Goal: Find contact information

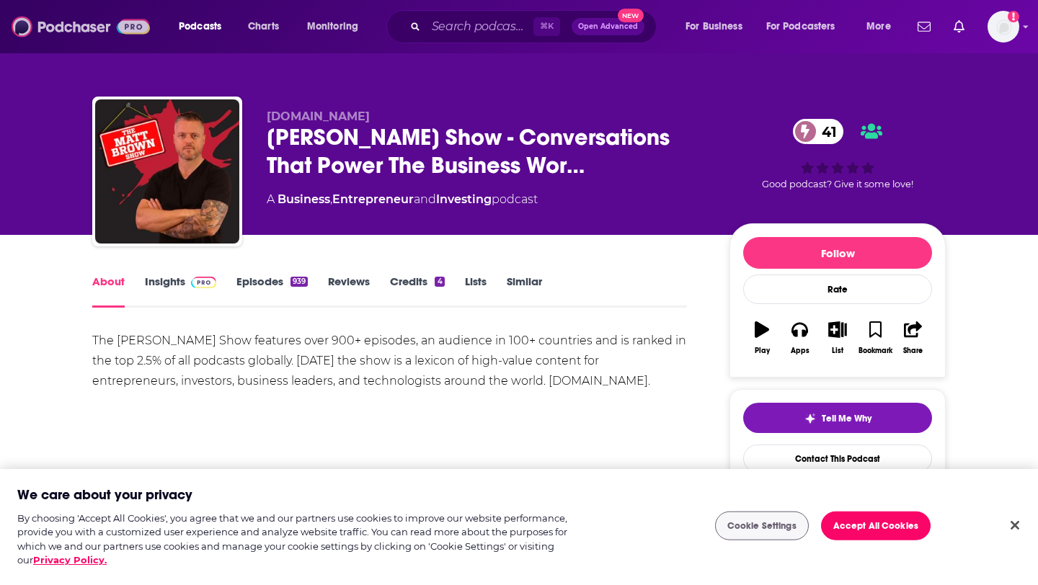
click at [49, 27] on img at bounding box center [81, 26] width 138 height 27
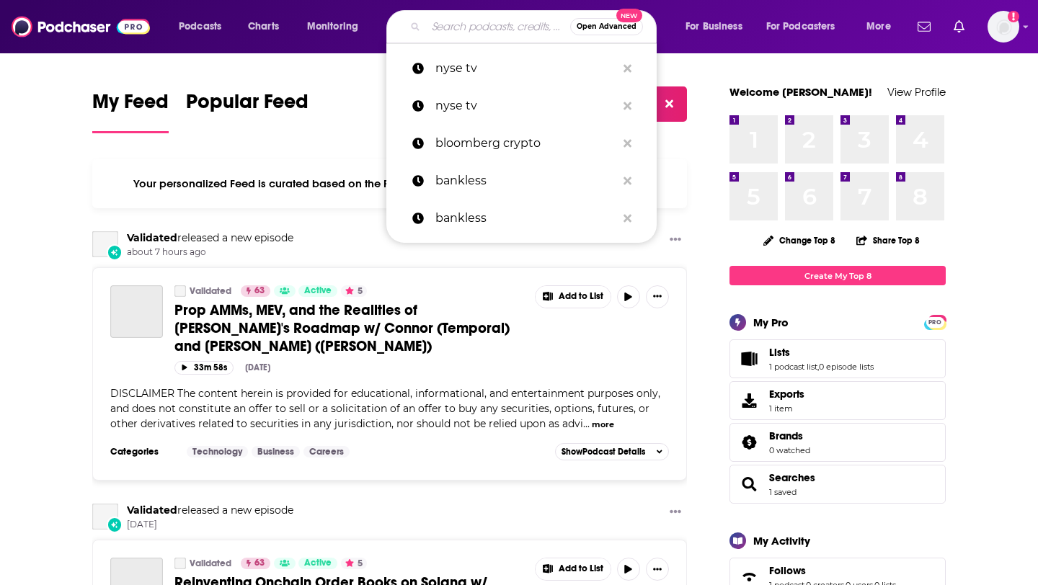
click at [446, 35] on input "Search podcasts, credits, & more..." at bounding box center [498, 26] width 144 height 23
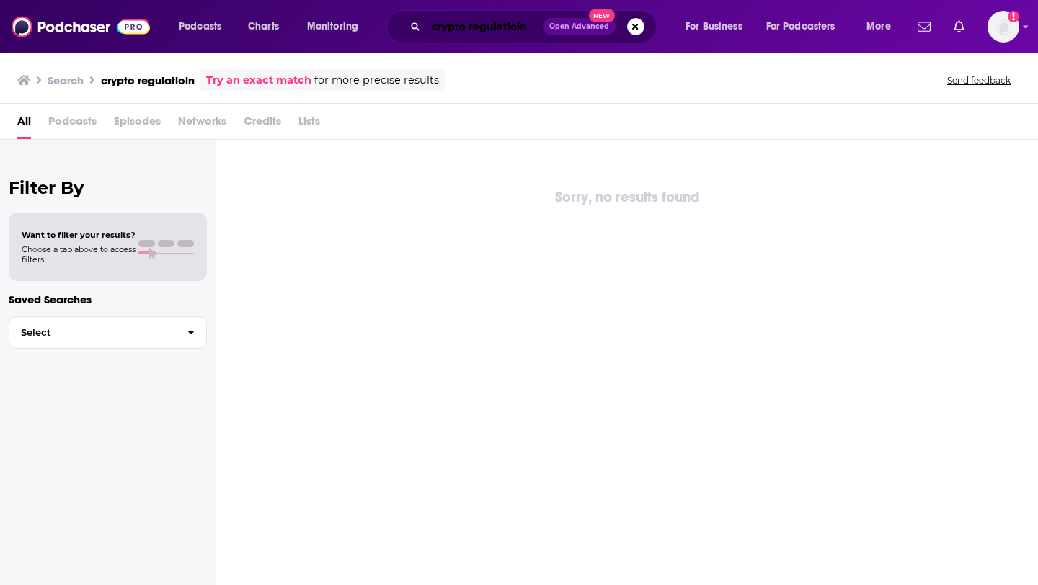
click at [535, 28] on input "crypto regulatioin" at bounding box center [484, 26] width 117 height 23
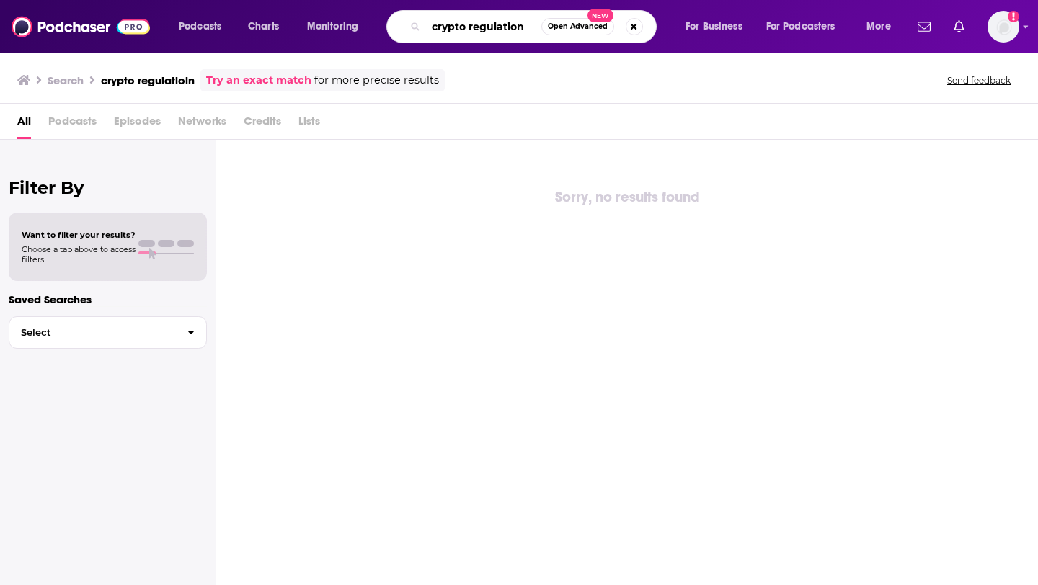
type input "crypto regulation"
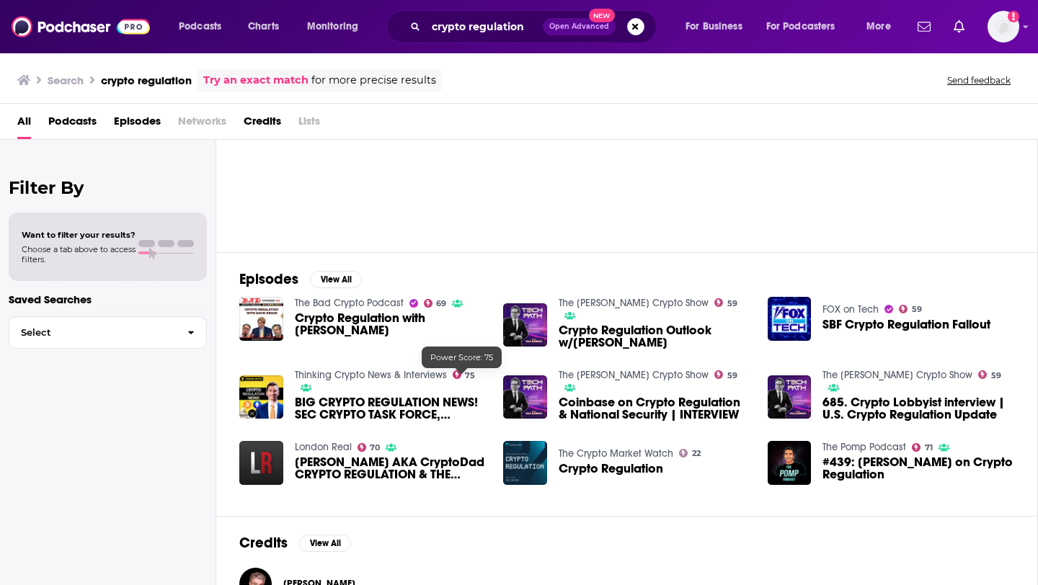
scroll to position [85, 0]
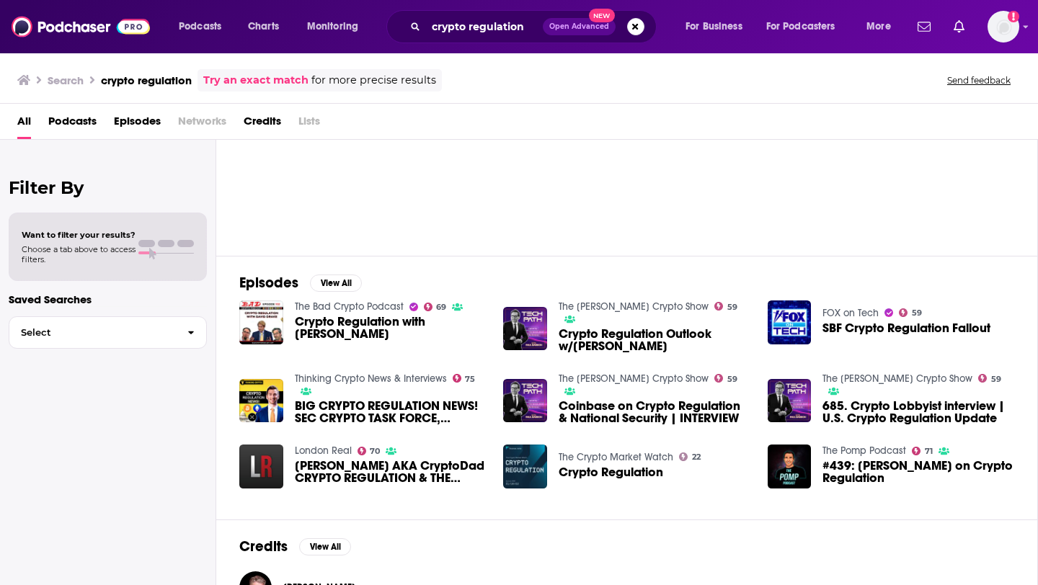
click at [78, 126] on span "Podcasts" at bounding box center [72, 125] width 48 height 30
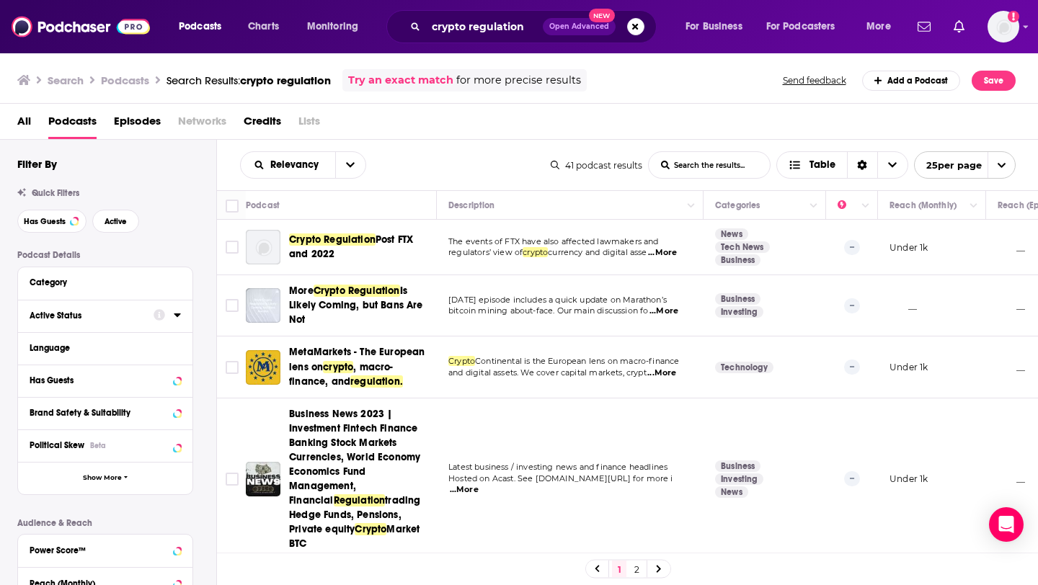
click at [151, 316] on button "Active Status" at bounding box center [92, 315] width 124 height 18
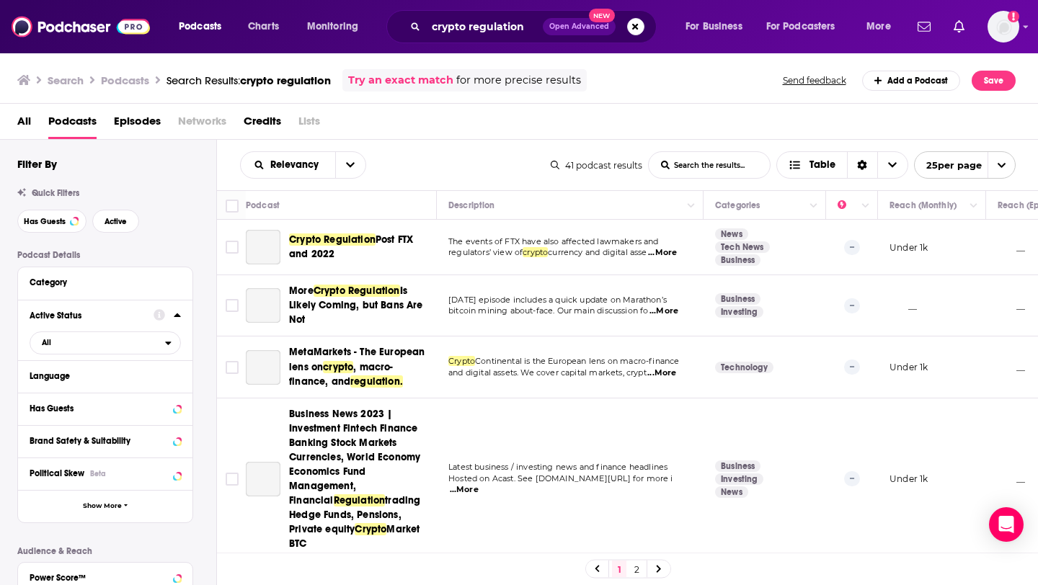
click at [179, 317] on icon at bounding box center [177, 315] width 6 height 4
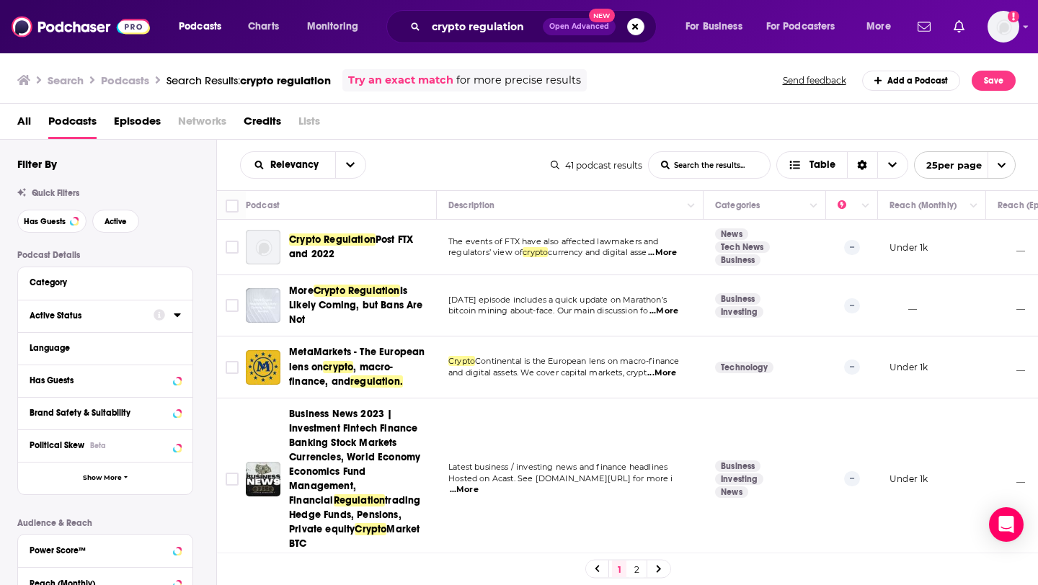
click at [179, 320] on icon at bounding box center [177, 315] width 7 height 12
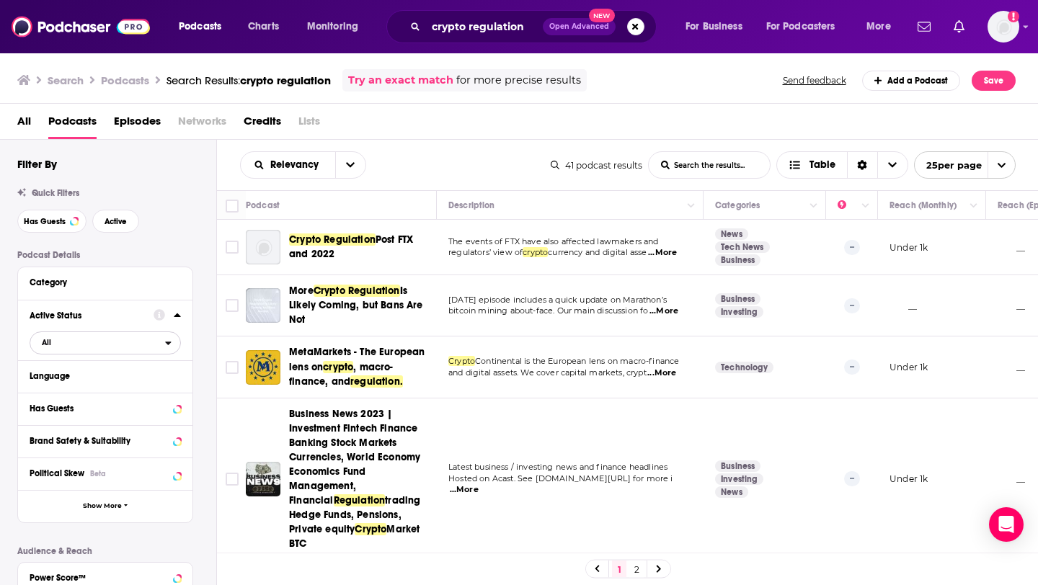
click at [107, 340] on span "All" at bounding box center [97, 342] width 135 height 19
click at [92, 388] on span "Active" at bounding box center [76, 390] width 79 height 8
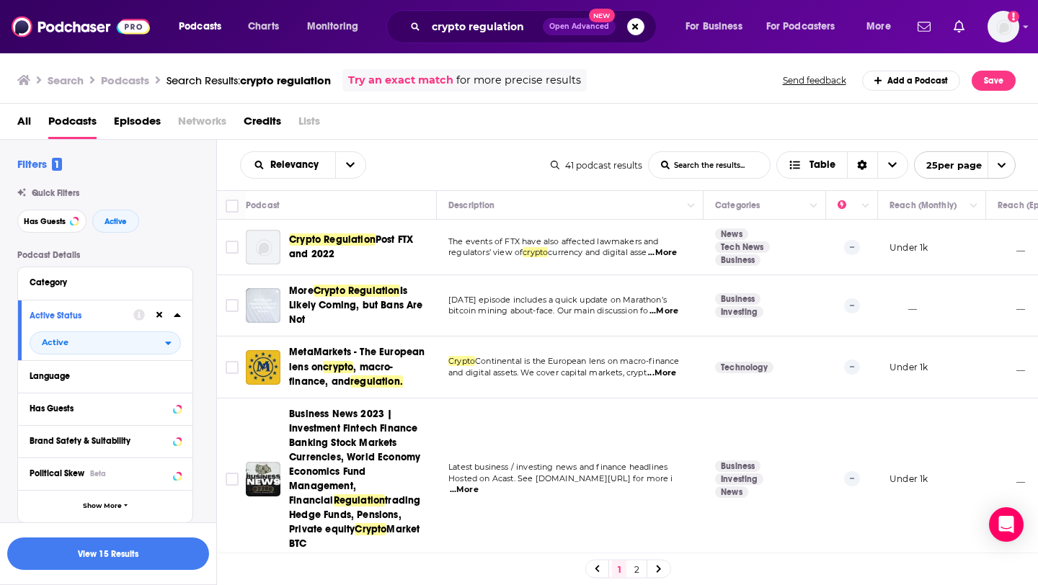
click at [143, 127] on span "Episodes" at bounding box center [137, 125] width 47 height 30
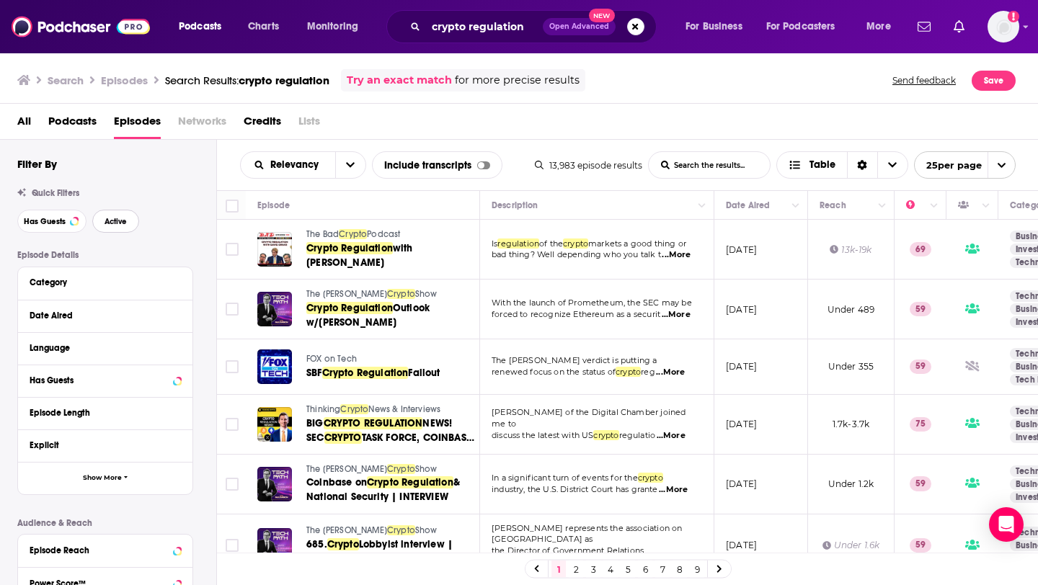
click at [130, 215] on button "Active" at bounding box center [115, 221] width 47 height 23
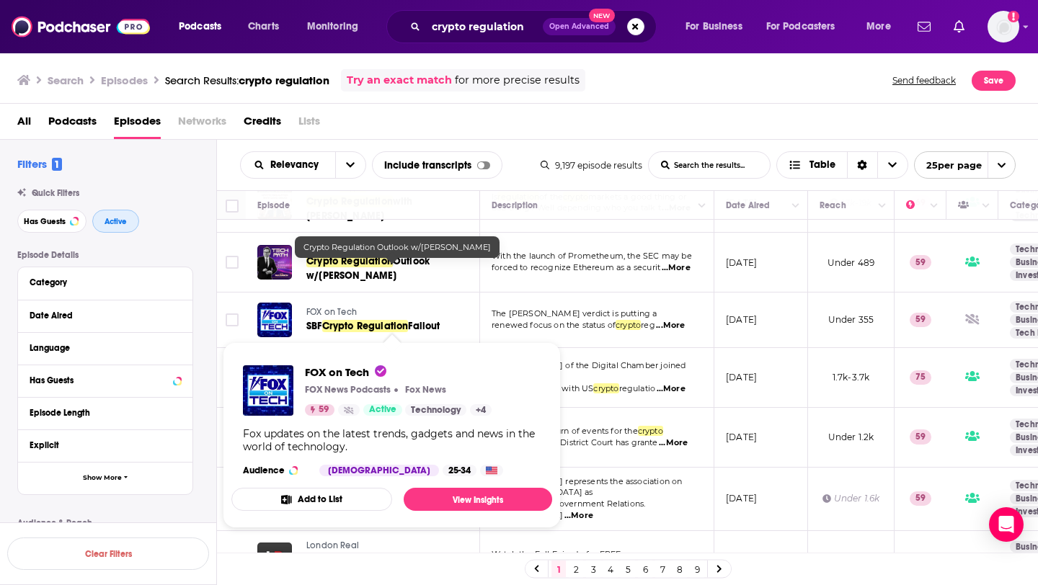
scroll to position [35, 0]
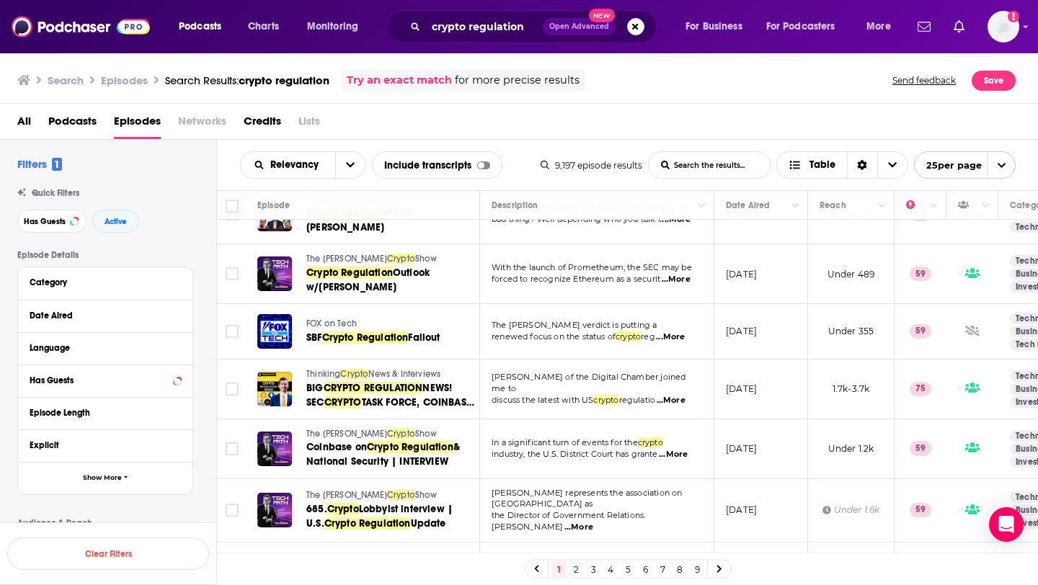
click at [357, 254] on span "The [PERSON_NAME]" at bounding box center [346, 259] width 81 height 10
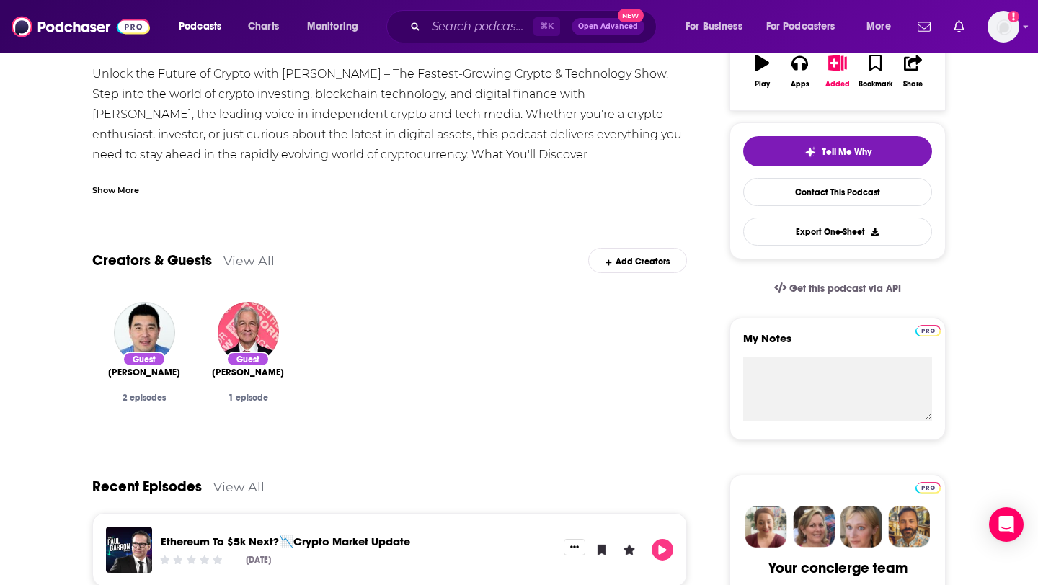
scroll to position [266, 0]
click at [783, 196] on link "Contact This Podcast" at bounding box center [837, 193] width 189 height 28
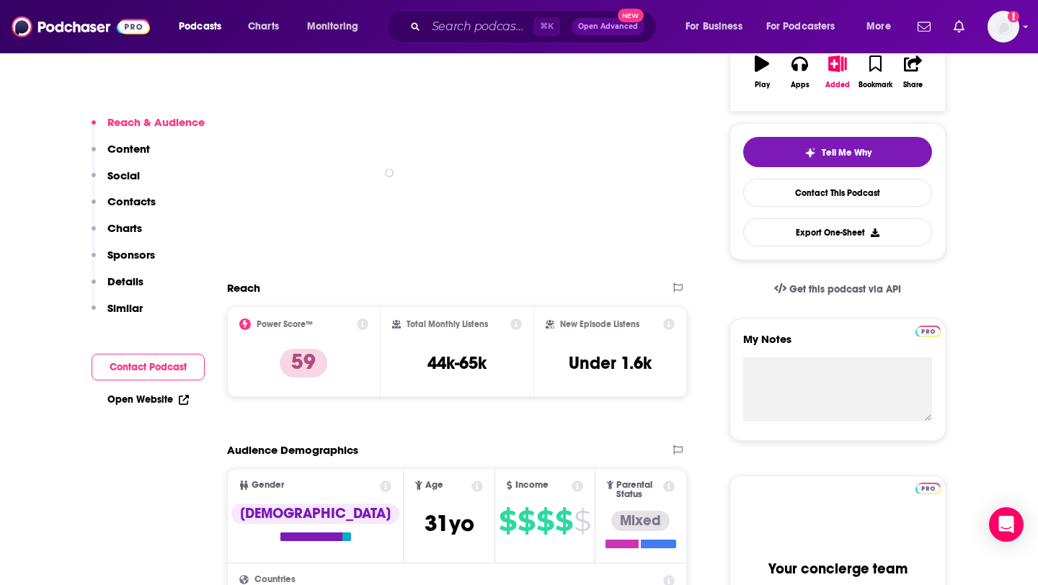
scroll to position [2974, 0]
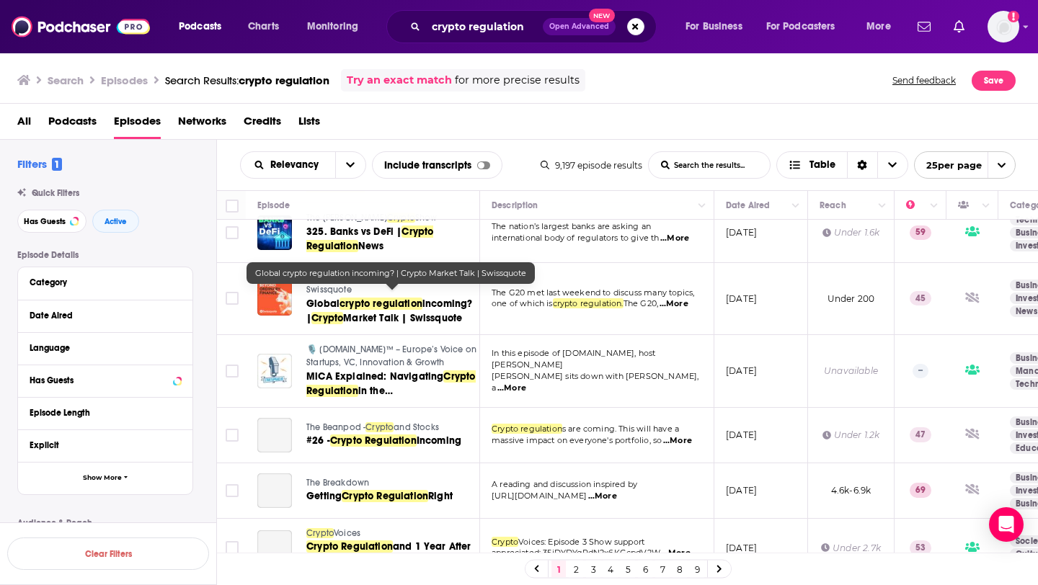
scroll to position [555, 0]
